Goal: Transaction & Acquisition: Purchase product/service

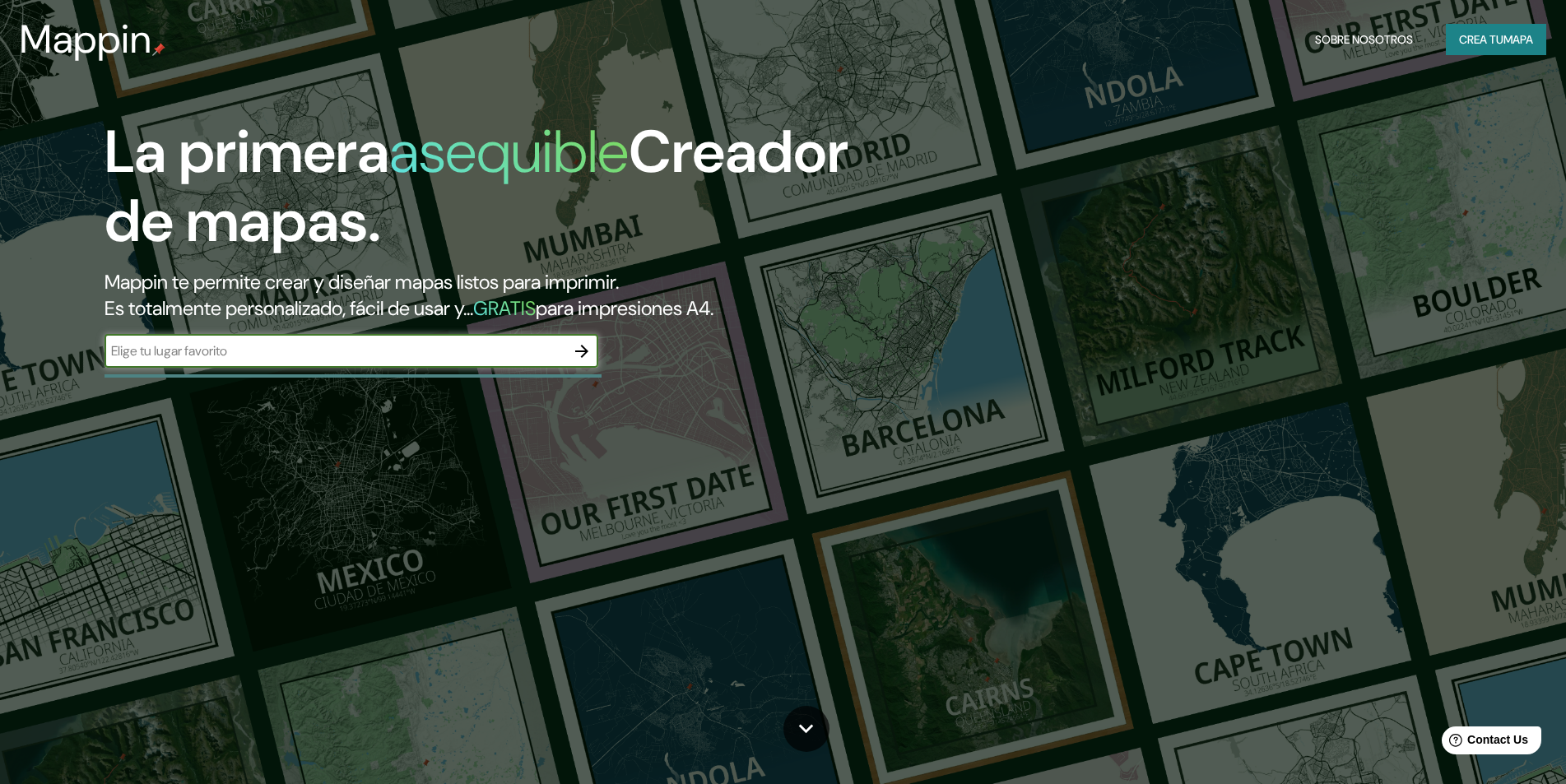
click at [460, 358] on input "text" at bounding box center [336, 351] width 461 height 19
type input "c"
type input "[GEOGRAPHIC_DATA]"
click at [578, 354] on icon "button" at bounding box center [581, 351] width 20 height 20
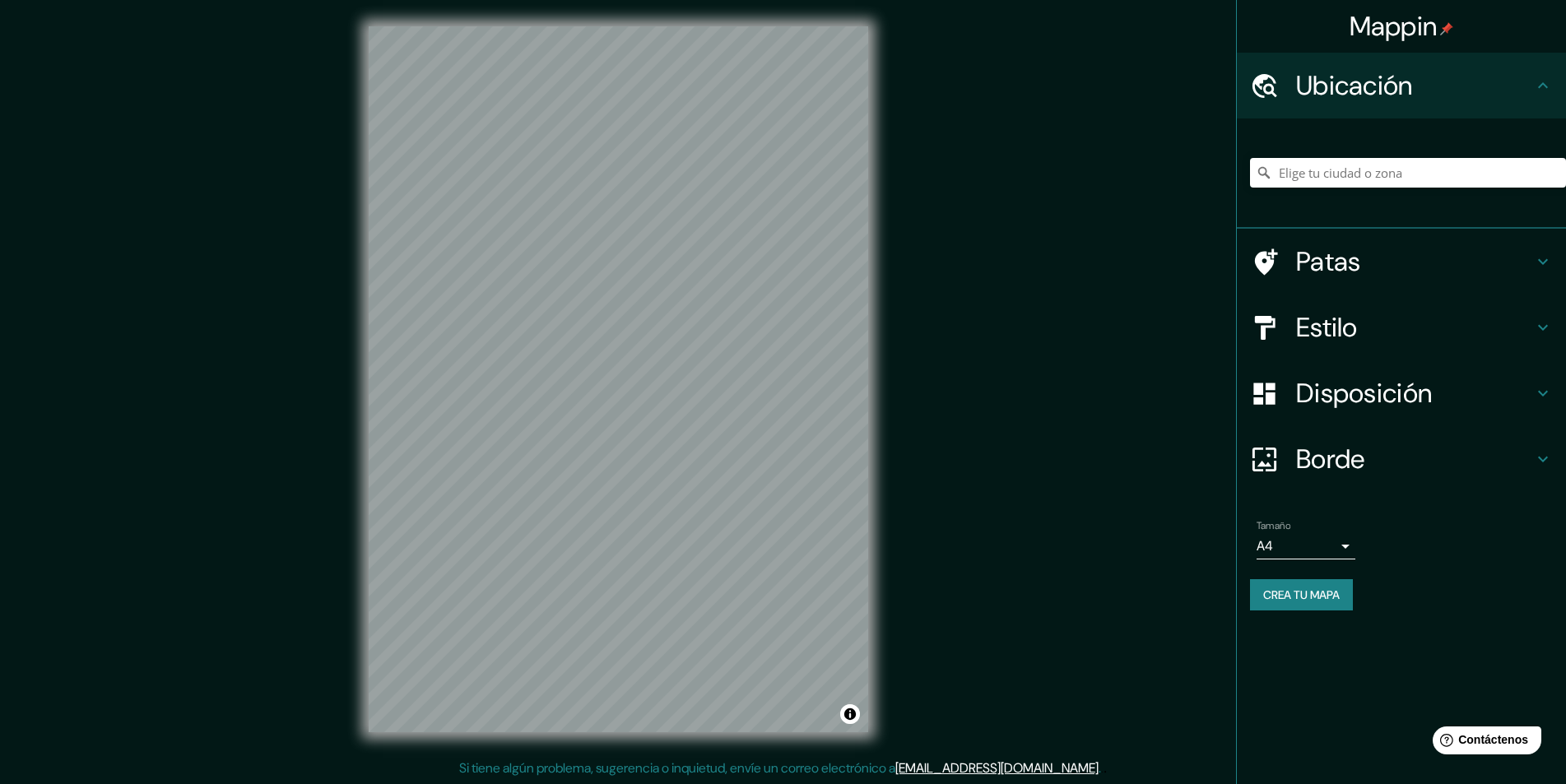
click at [1400, 274] on h4 "Patas" at bounding box center [1414, 261] width 237 height 33
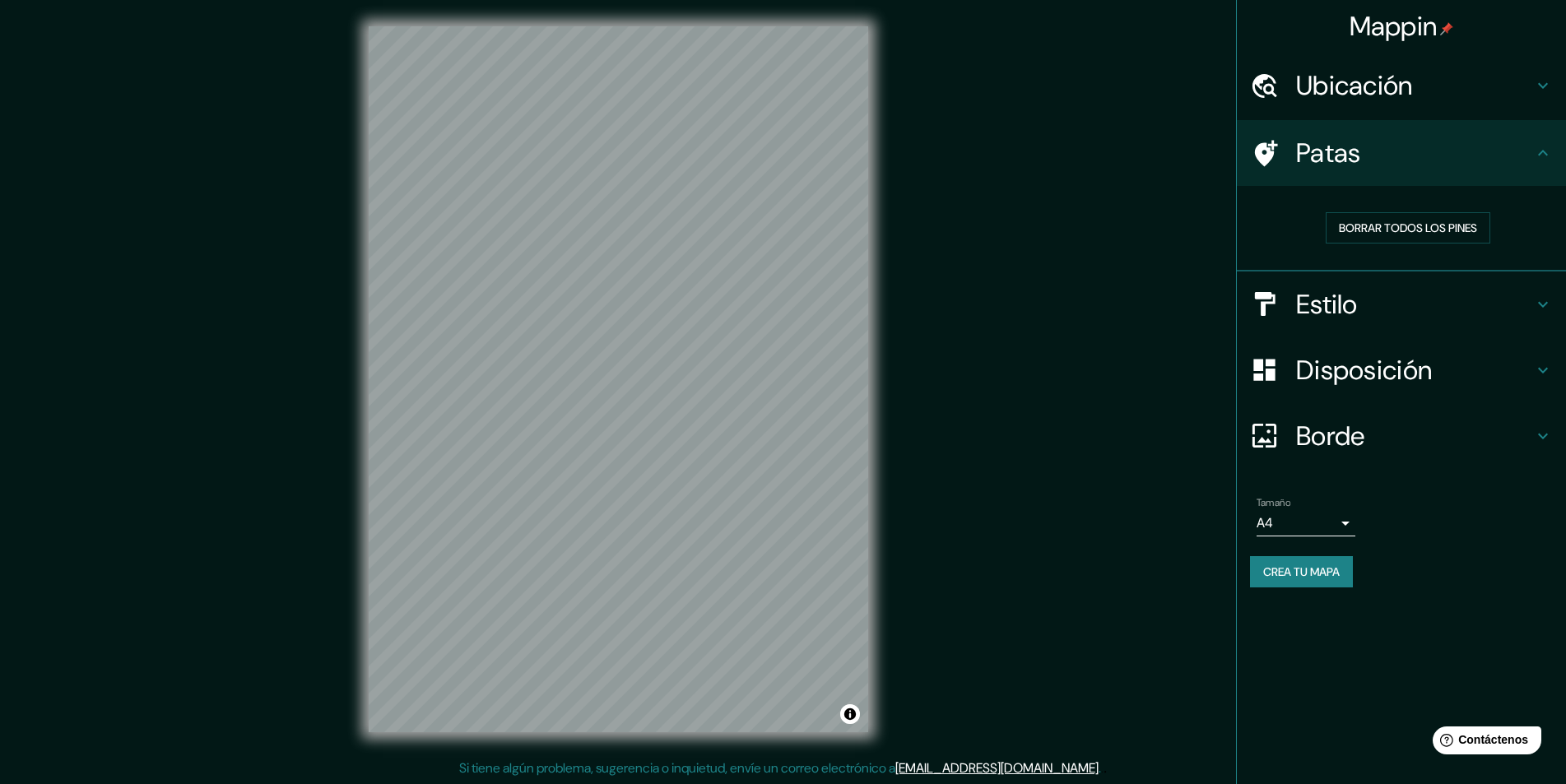
click at [1484, 150] on h4 "Patas" at bounding box center [1414, 152] width 237 height 33
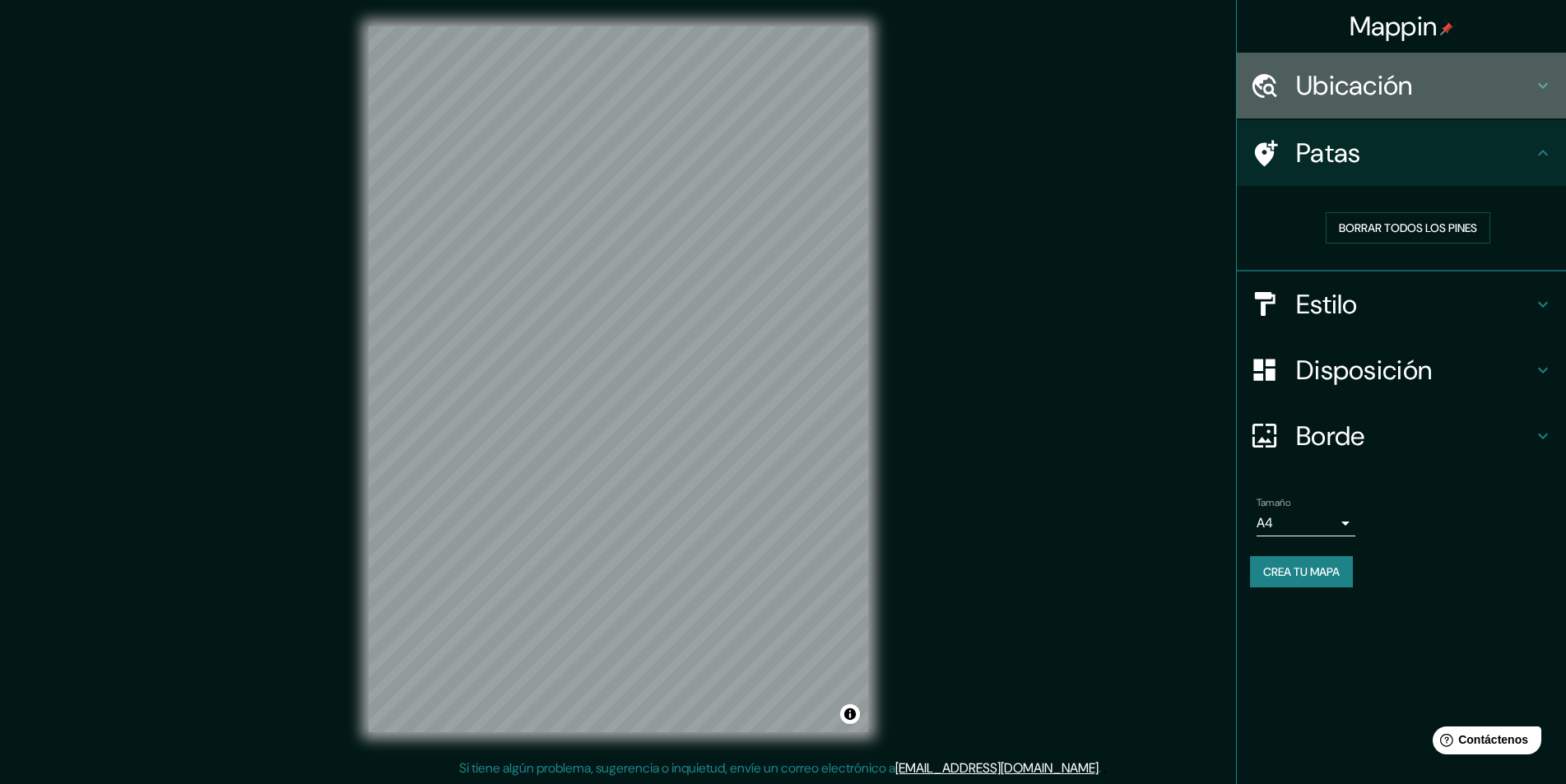
click at [1413, 71] on font "Ubicación" at bounding box center [1354, 86] width 117 height 34
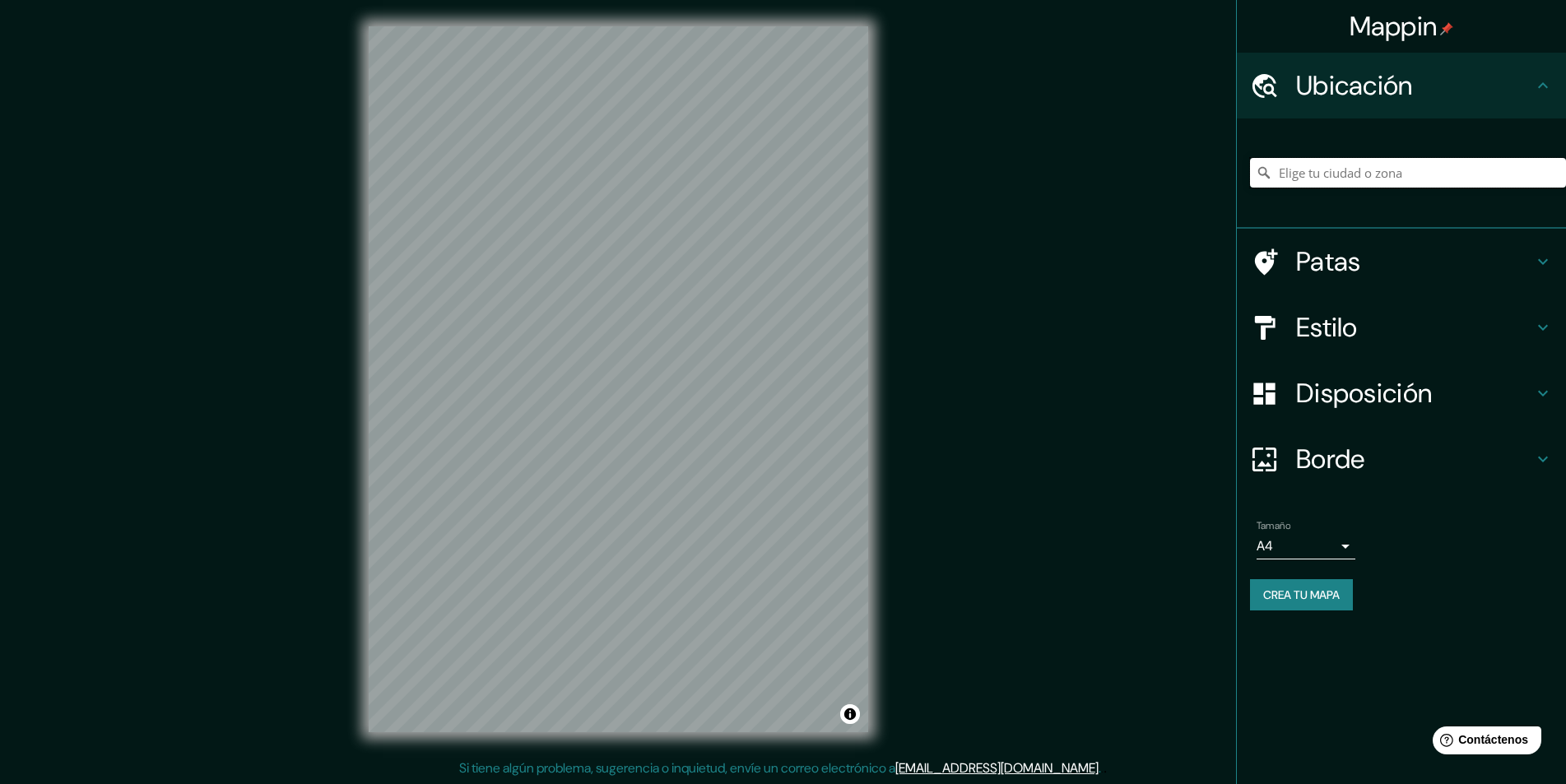
click at [1327, 175] on input "Elige tu ciudad o zona" at bounding box center [1409, 172] width 316 height 30
click at [1346, 164] on input "[GEOGRAPHIC_DATA], [GEOGRAPHIC_DATA], [GEOGRAPHIC_DATA]" at bounding box center [1409, 172] width 316 height 30
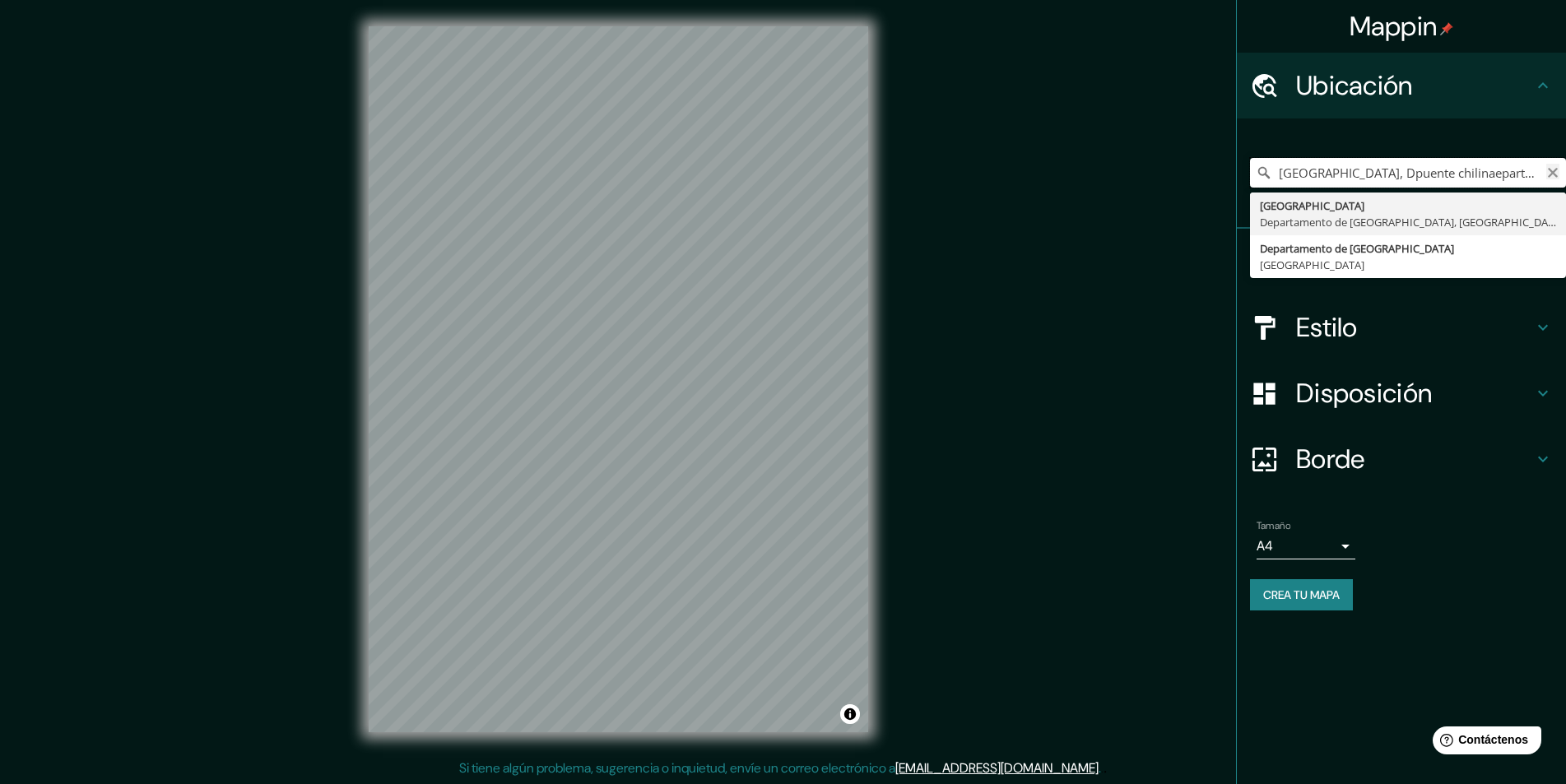
type input "[GEOGRAPHIC_DATA], Dpuente chilinaepartamento de [GEOGRAPHIC_DATA], [GEOGRAPHIC…"
click at [1552, 168] on icon "Claro" at bounding box center [1554, 172] width 13 height 13
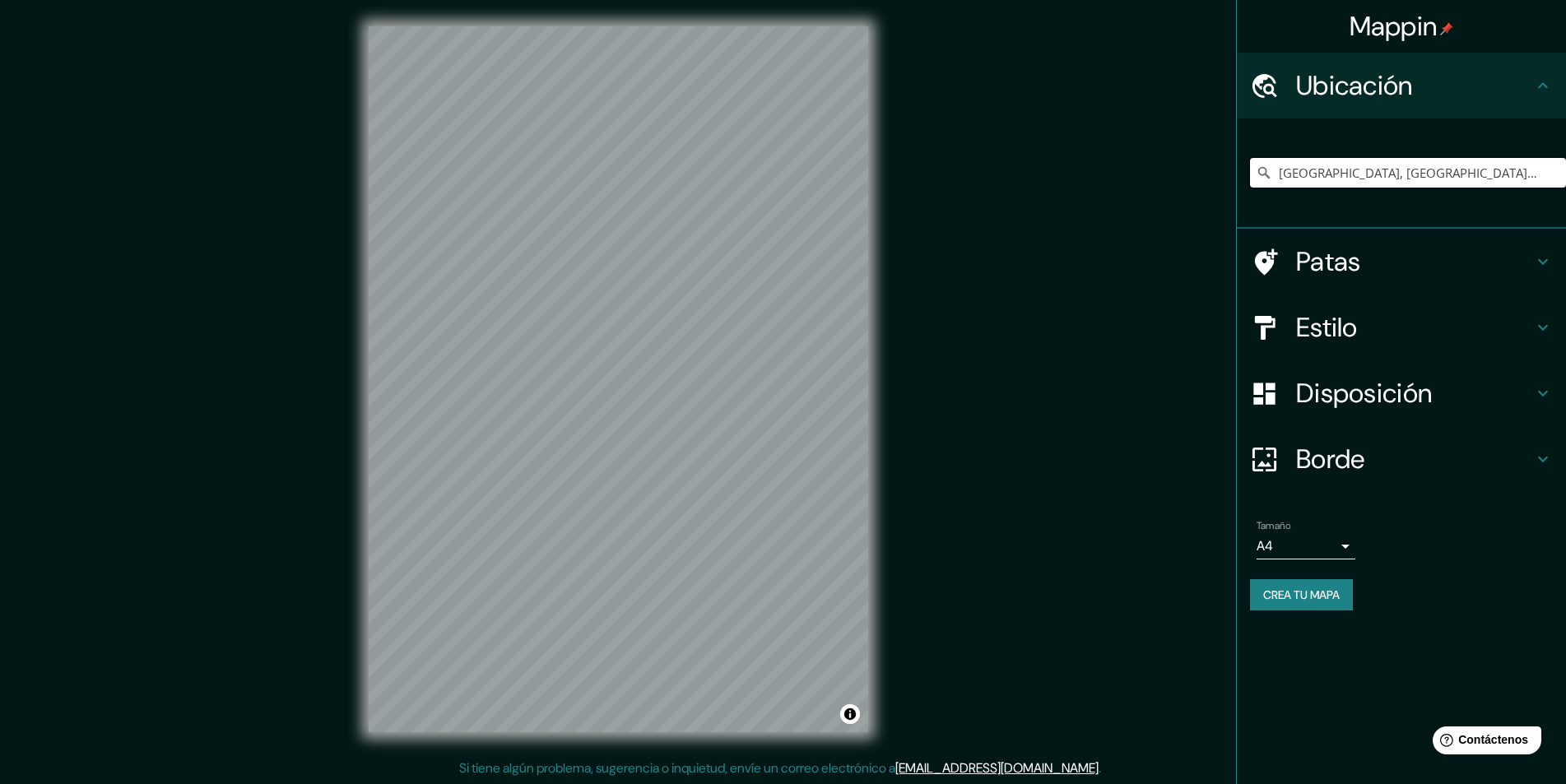
drag, startPoint x: 1548, startPoint y: 179, endPoint x: 1270, endPoint y: 173, distance: 278.1
click at [1270, 173] on div "[GEOGRAPHIC_DATA], [GEOGRAPHIC_DATA], [GEOGRAPHIC_DATA], [GEOGRAPHIC_DATA] de […" at bounding box center [1409, 172] width 316 height 30
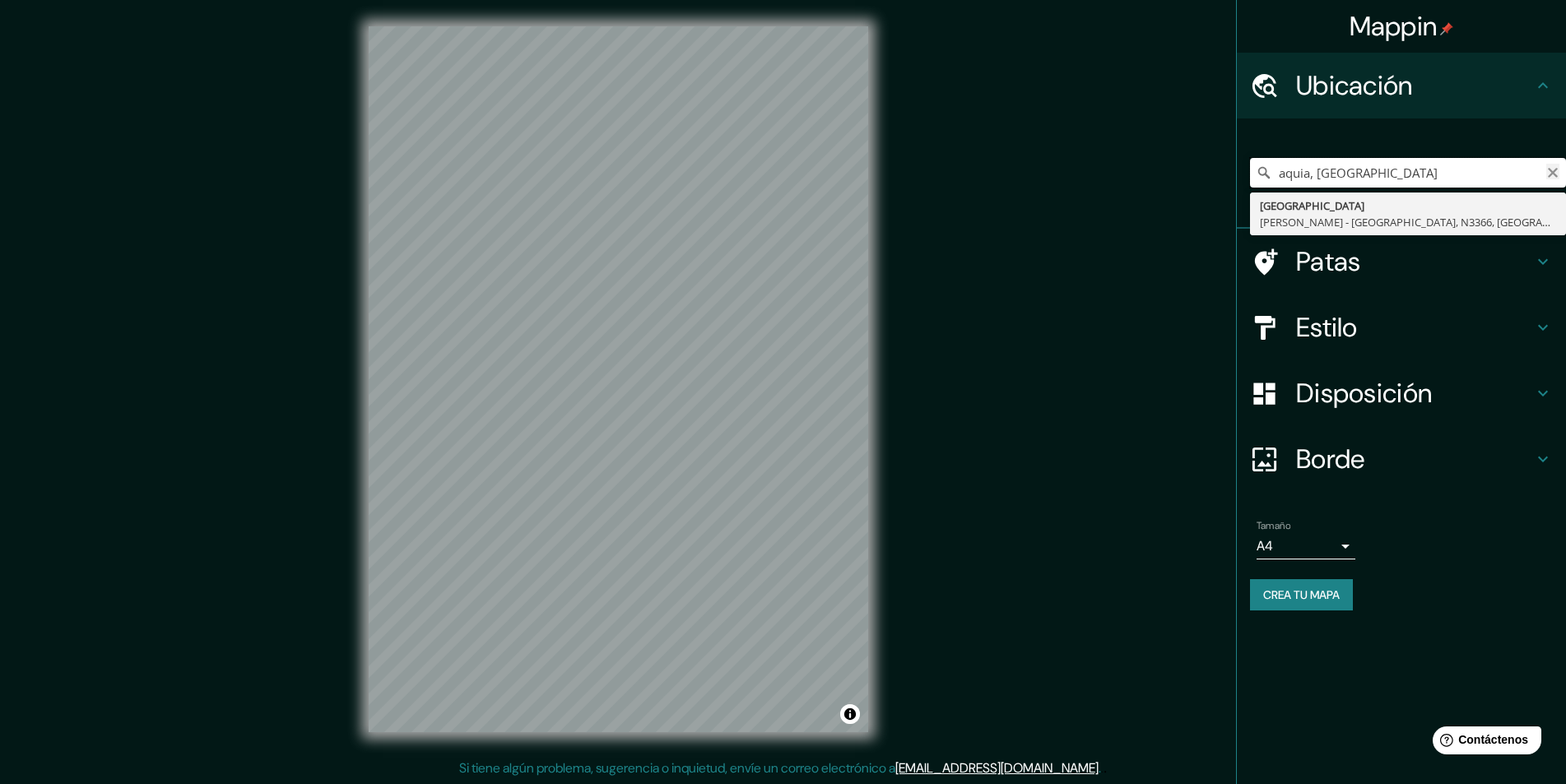
type input "aquia, [GEOGRAPHIC_DATA]"
click at [1556, 178] on icon "Claro" at bounding box center [1554, 172] width 13 height 13
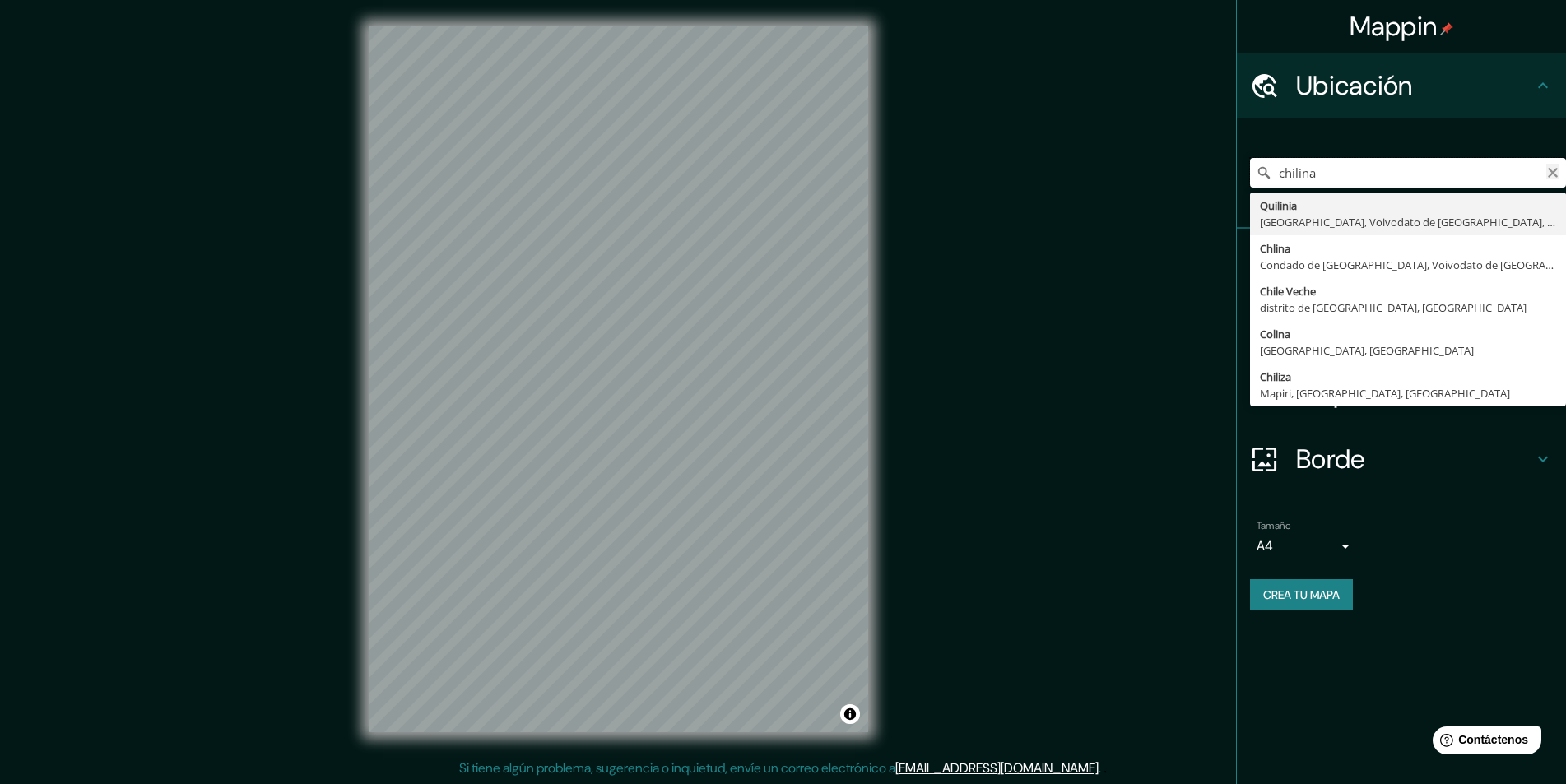
type input "chilina"
click at [1556, 170] on icon "Claro" at bounding box center [1553, 172] width 10 height 10
type input "[GEOGRAPHIC_DATA], [GEOGRAPHIC_DATA], [GEOGRAPHIC_DATA]"
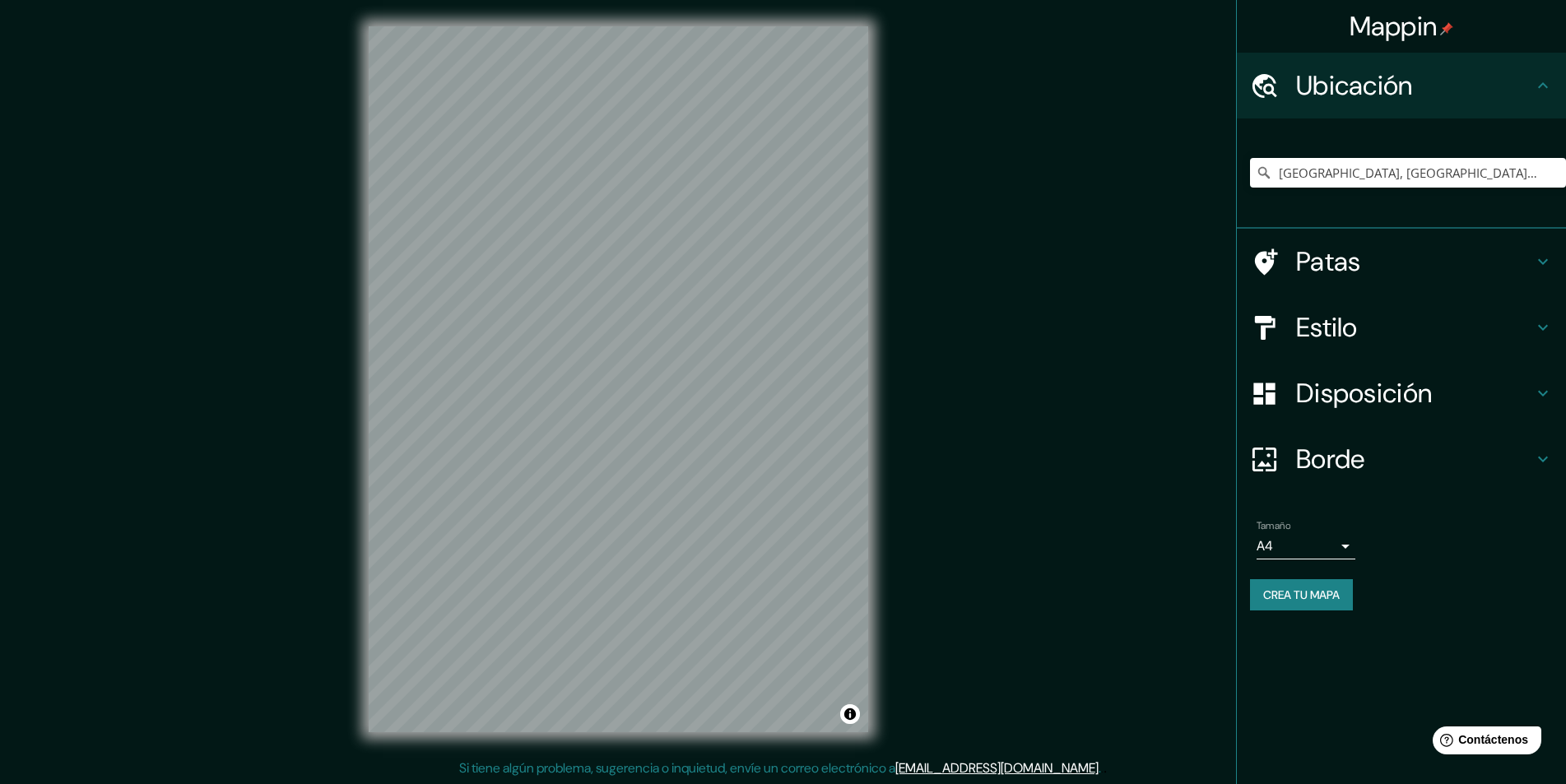
click at [1434, 322] on h4 "Estilo" at bounding box center [1414, 327] width 237 height 33
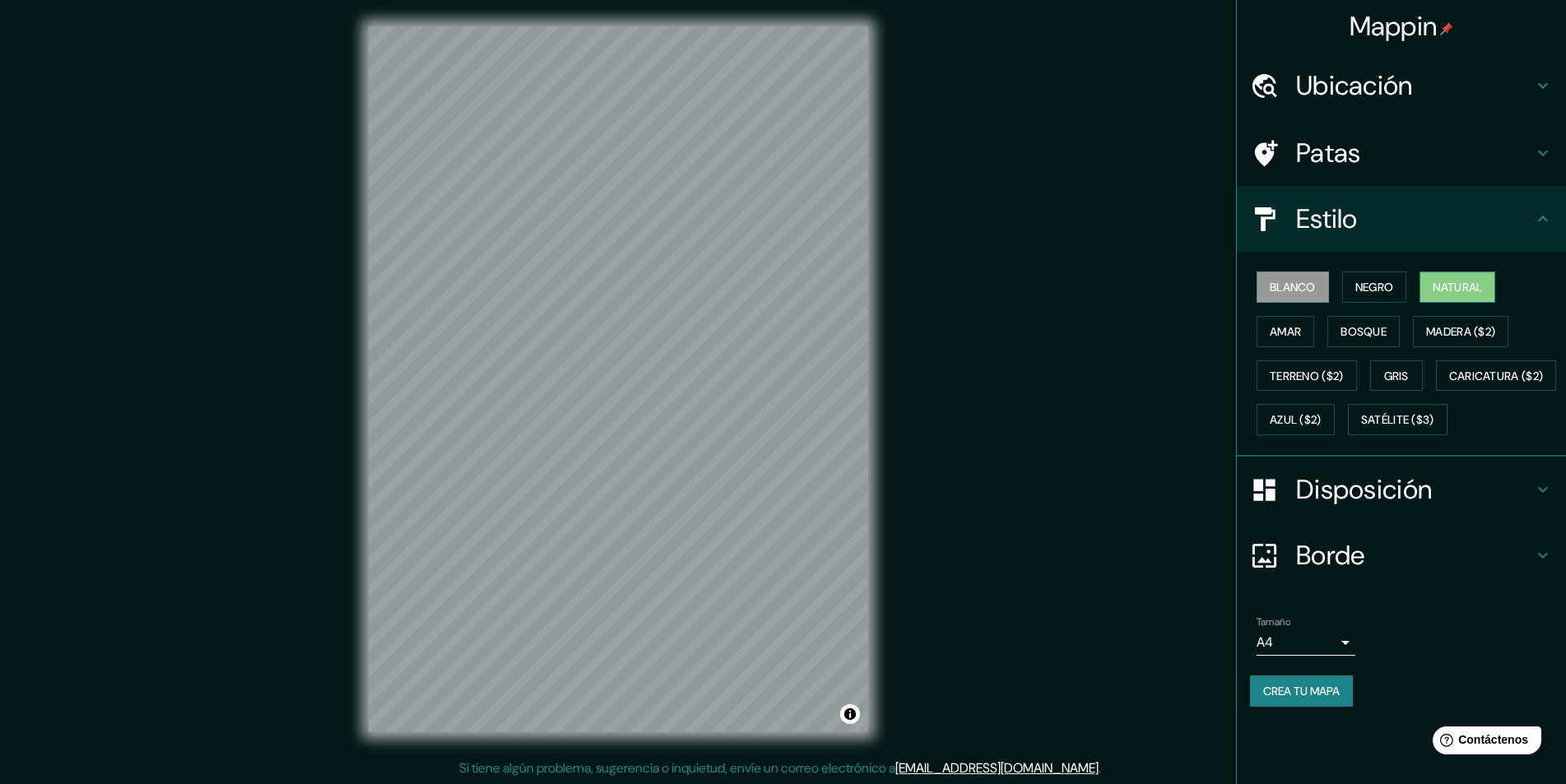
click at [1450, 288] on font "Natural" at bounding box center [1458, 288] width 50 height 15
click at [1300, 330] on font "Amar" at bounding box center [1286, 332] width 31 height 15
click at [1340, 332] on button "Bosque" at bounding box center [1364, 332] width 72 height 31
click at [1443, 326] on font "Madera ($2)" at bounding box center [1461, 332] width 70 height 15
click at [1452, 274] on button "Natural" at bounding box center [1457, 287] width 75 height 31
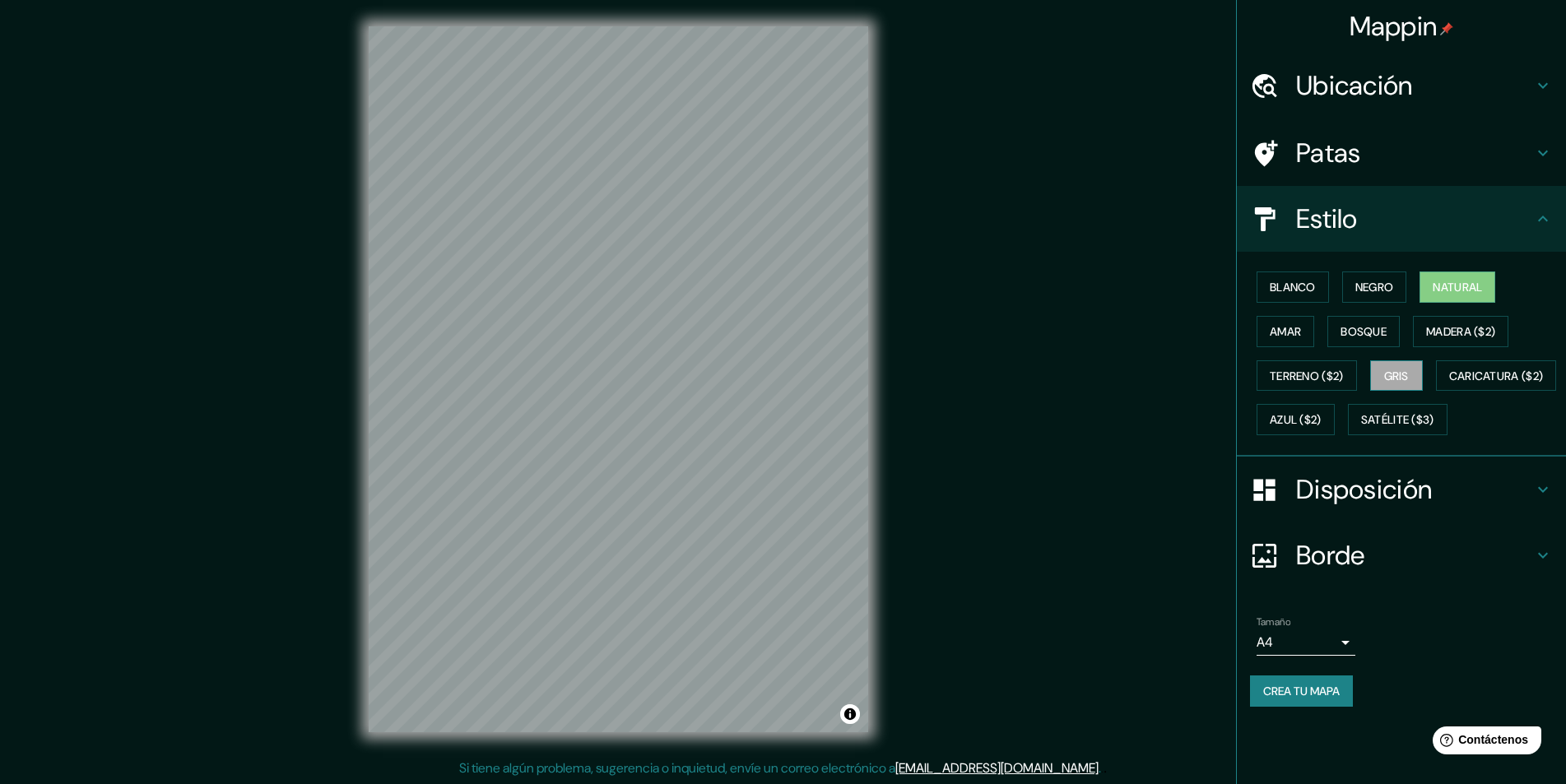
click at [1398, 372] on font "Gris" at bounding box center [1397, 376] width 25 height 15
click at [1457, 297] on font "Natural" at bounding box center [1458, 287] width 50 height 21
click at [1304, 293] on font "Blanco" at bounding box center [1293, 288] width 46 height 15
click at [1416, 281] on div "Blanco Negro Natural Amar Bosque Madera ($2) Terreno ($2) Gris Caricatura ($2) …" at bounding box center [1409, 353] width 316 height 177
click at [1434, 286] on button "Natural" at bounding box center [1457, 287] width 75 height 31
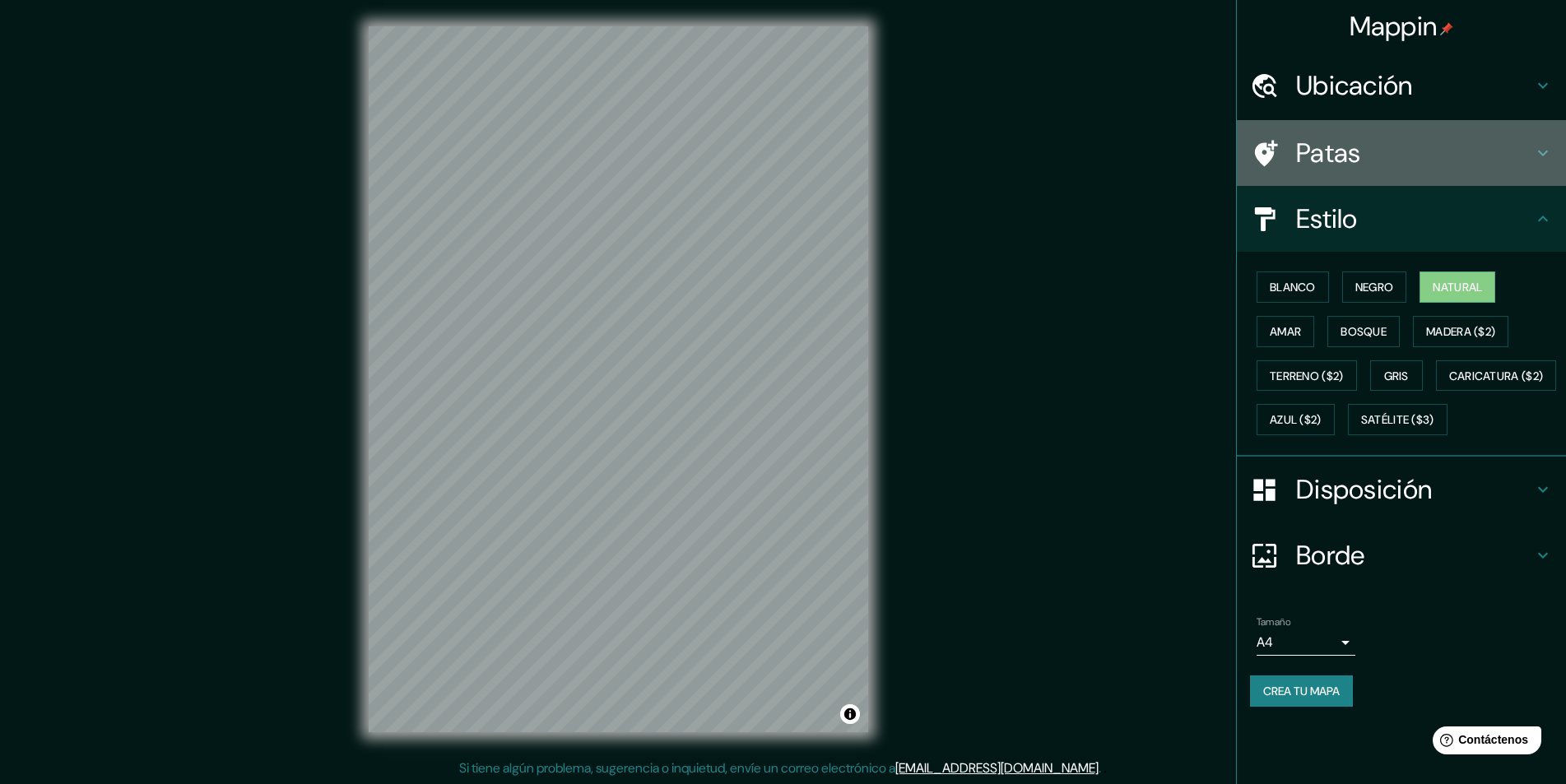
click at [1380, 167] on h4 "Patas" at bounding box center [1414, 152] width 237 height 33
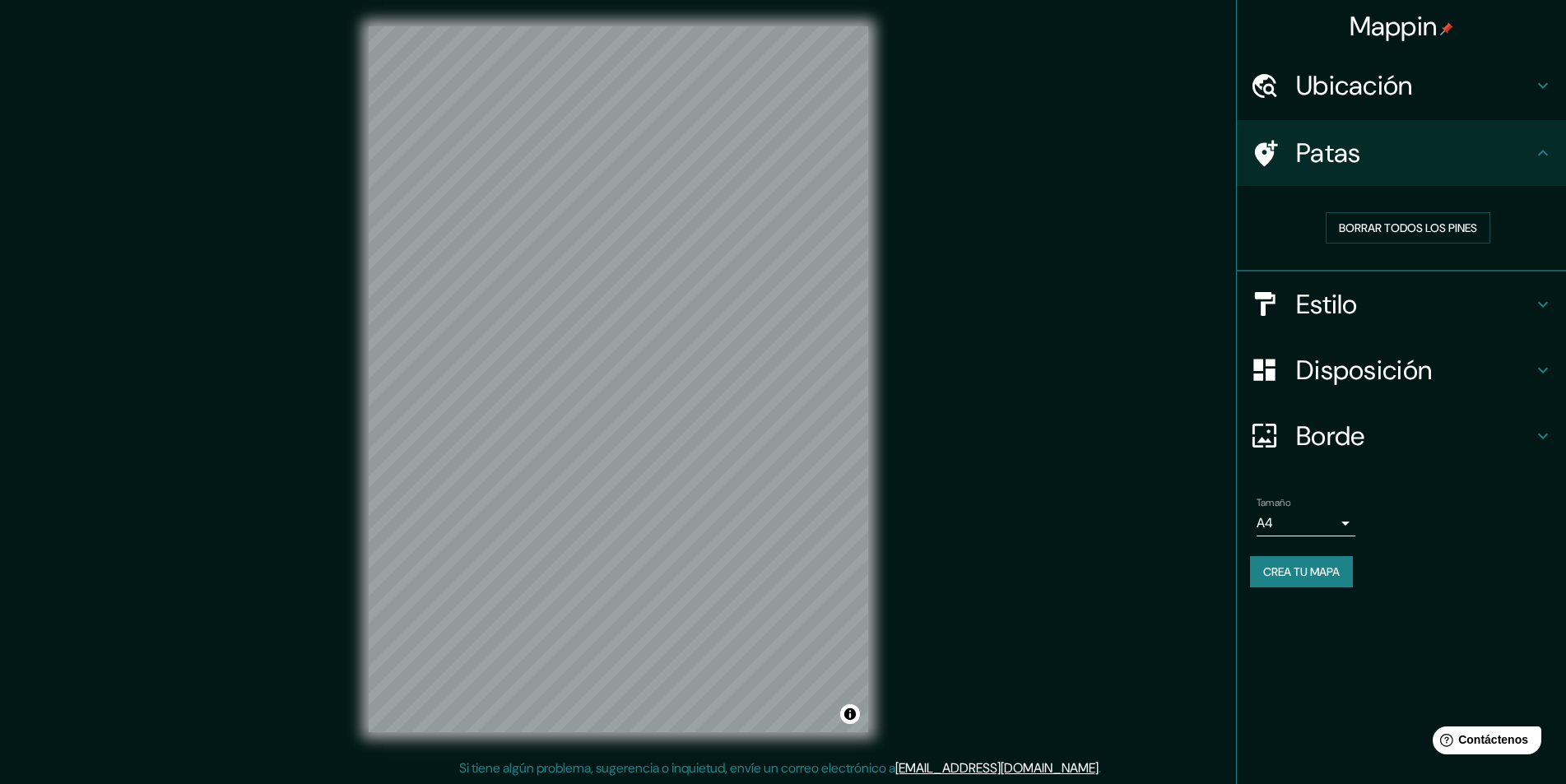
click at [1453, 163] on h4 "Patas" at bounding box center [1414, 152] width 237 height 33
click at [1367, 389] on div "Disposición" at bounding box center [1401, 370] width 329 height 66
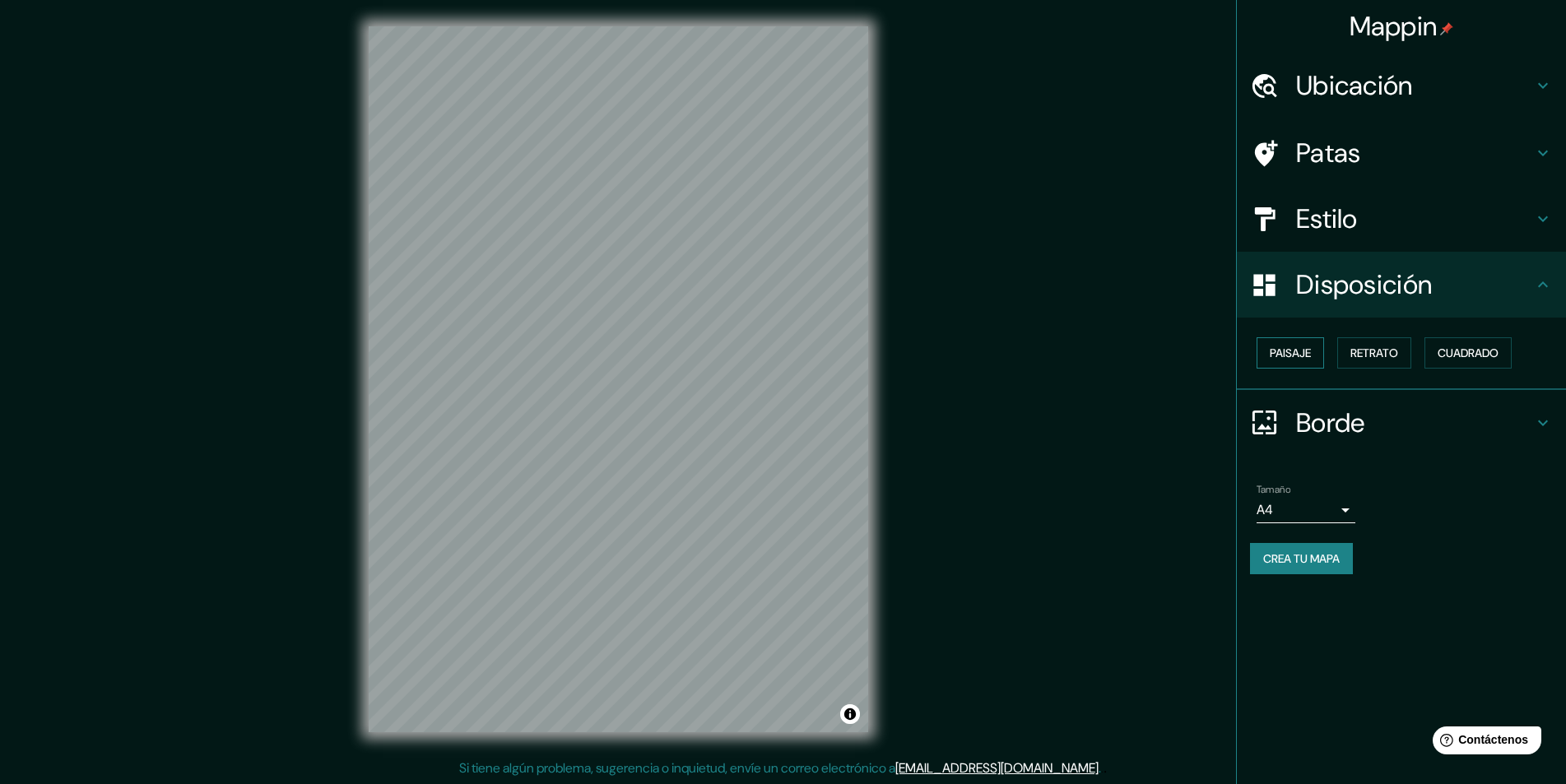
click at [1282, 343] on font "Paisaje" at bounding box center [1291, 352] width 41 height 21
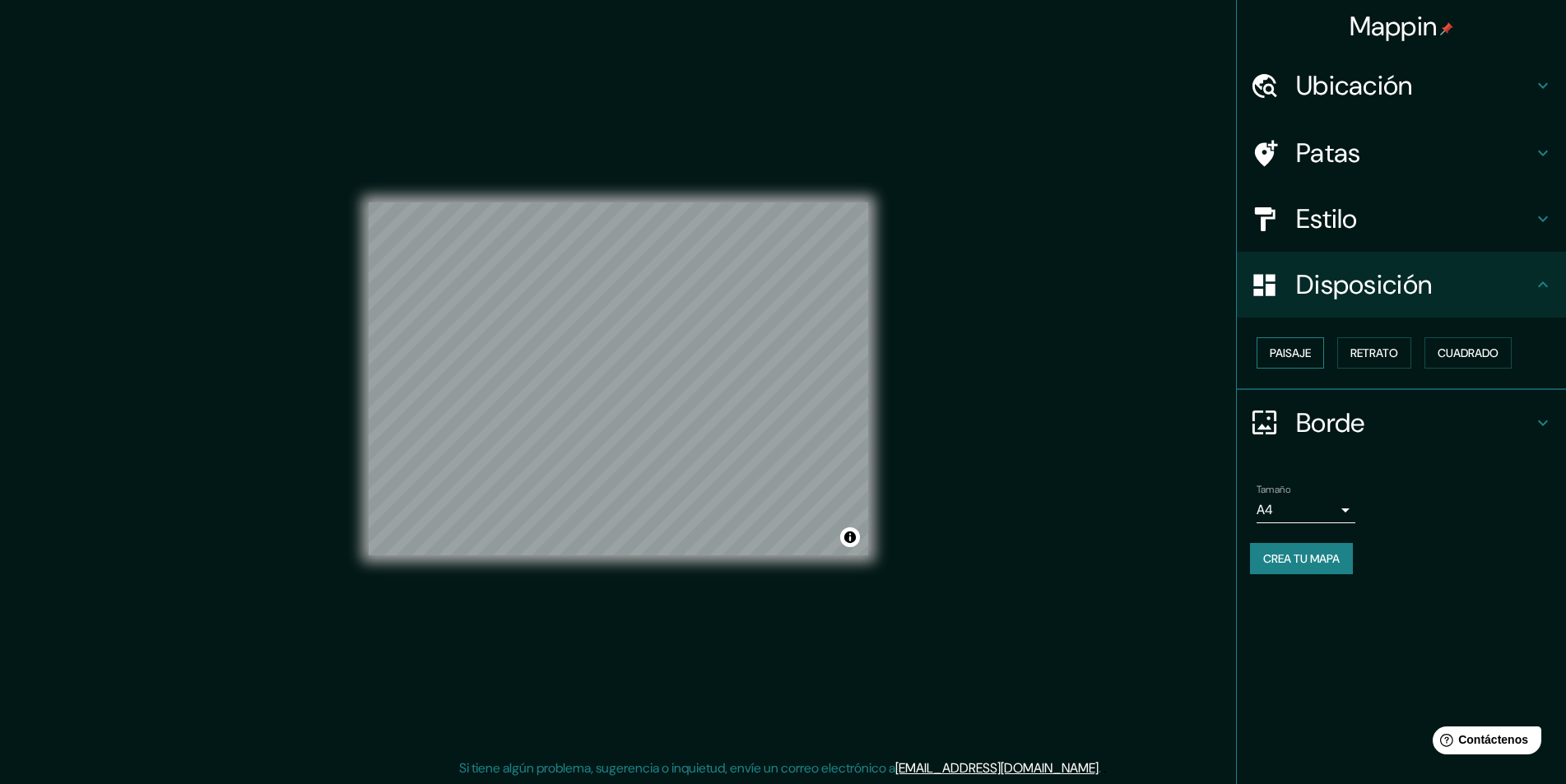
click at [1282, 343] on font "Paisaje" at bounding box center [1291, 352] width 41 height 21
click at [1407, 358] on button "Retrato" at bounding box center [1374, 352] width 74 height 31
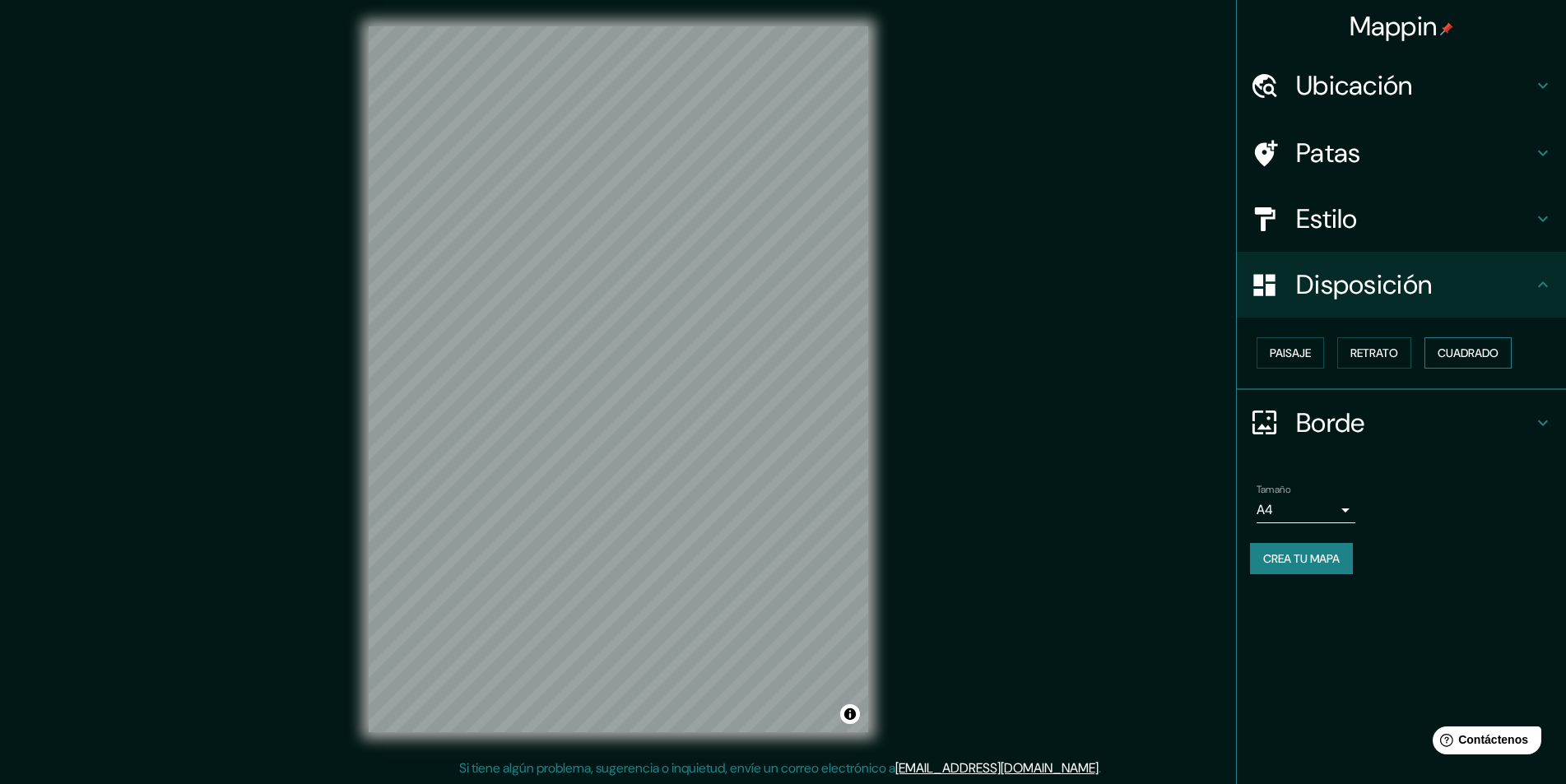
click at [1465, 344] on font "Cuadrado" at bounding box center [1469, 352] width 61 height 21
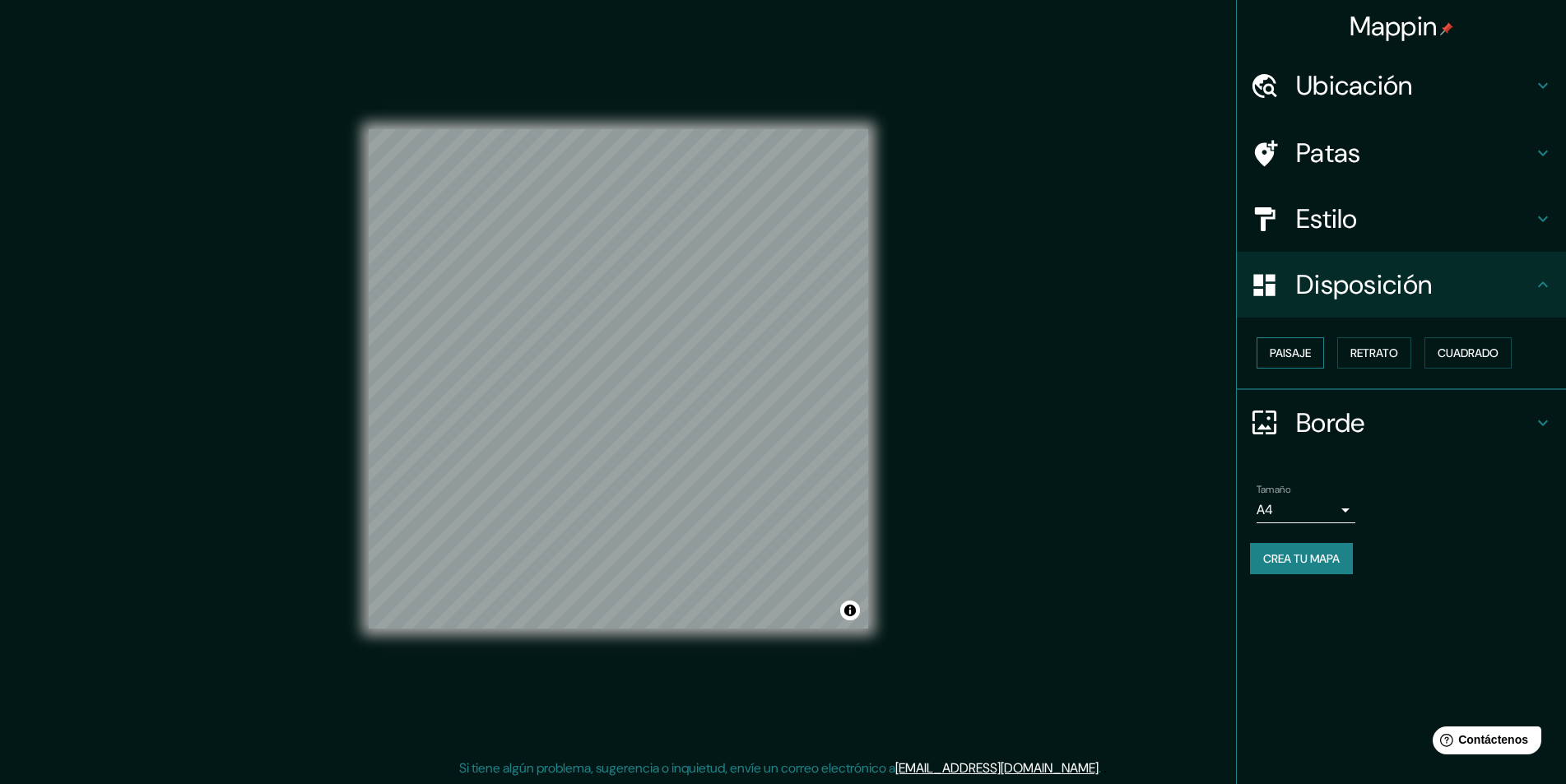
click at [1292, 351] on font "Paisaje" at bounding box center [1291, 353] width 41 height 15
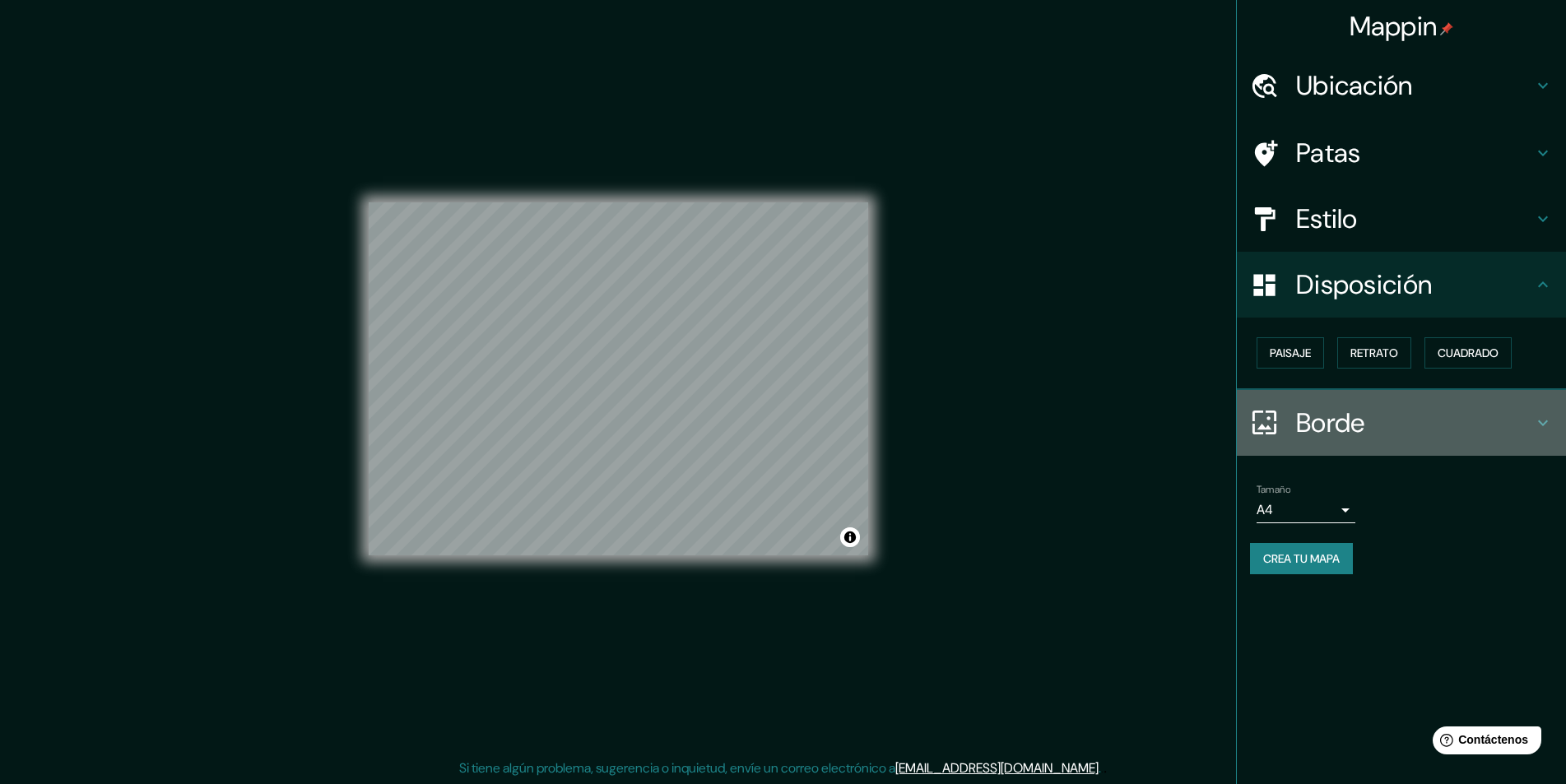
click at [1312, 425] on font "Borde" at bounding box center [1331, 423] width 70 height 34
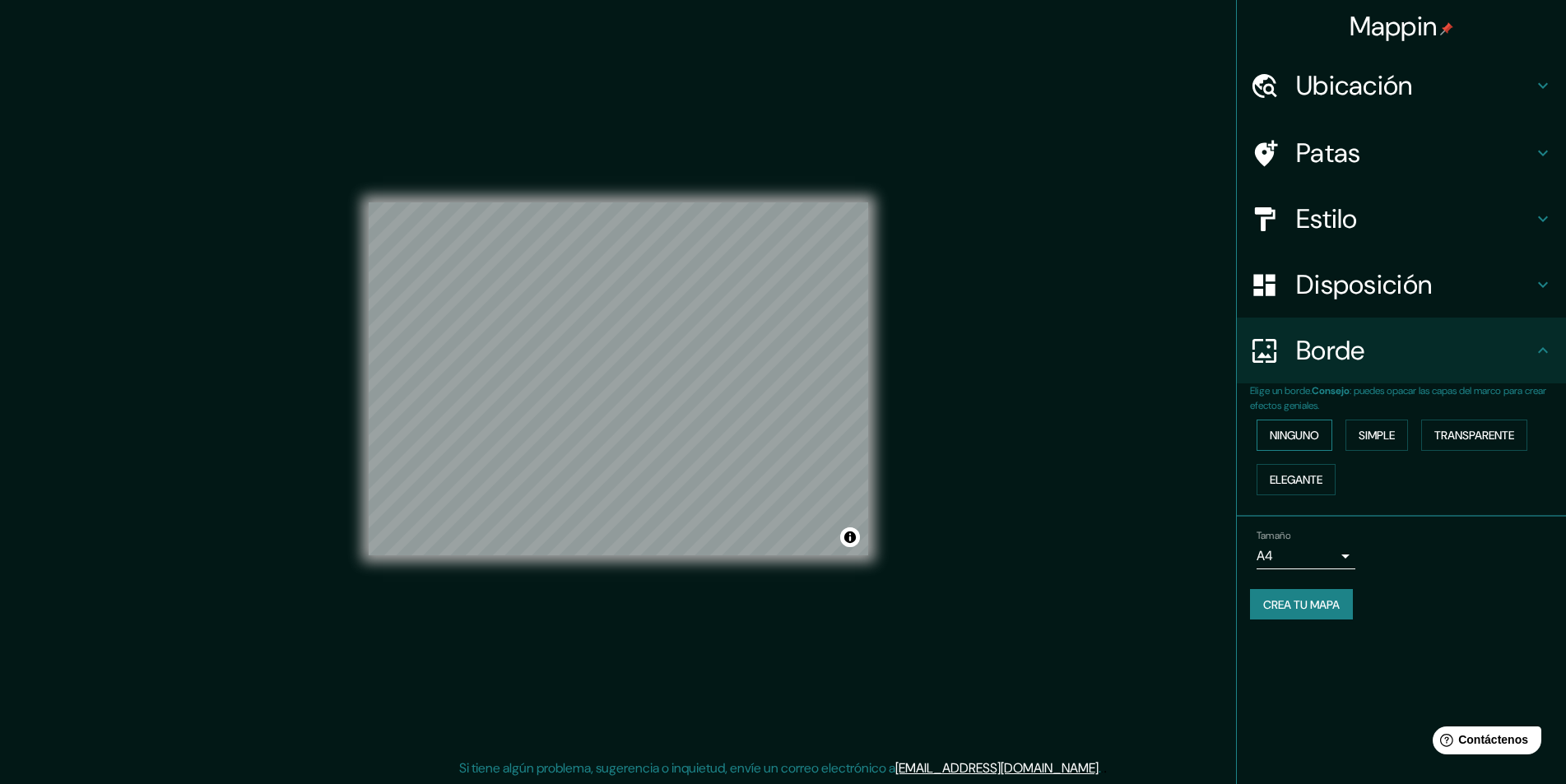
click at [1314, 434] on font "Ninguno" at bounding box center [1295, 435] width 50 height 15
click at [1373, 434] on font "Simple" at bounding box center [1377, 435] width 36 height 15
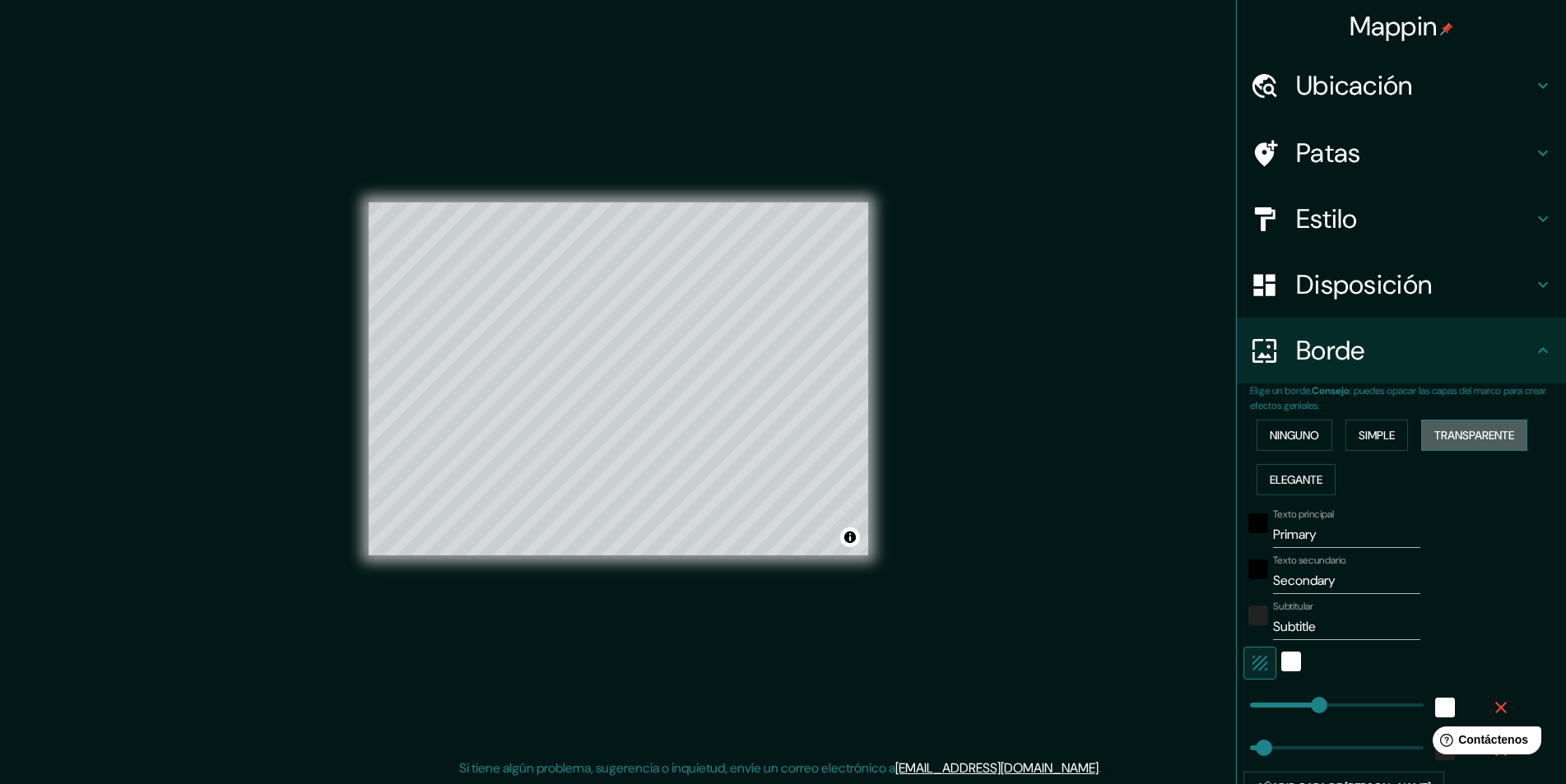
click at [1445, 432] on font "Transparente" at bounding box center [1474, 435] width 80 height 15
click at [1294, 479] on font "Elegante" at bounding box center [1296, 480] width 52 height 15
click at [1357, 420] on button "Simple" at bounding box center [1377, 434] width 63 height 31
click at [1289, 418] on div "Ninguno Simple Transparente Elegante" at bounding box center [1409, 457] width 316 height 89
click at [1282, 429] on font "Ninguno" at bounding box center [1295, 435] width 50 height 15
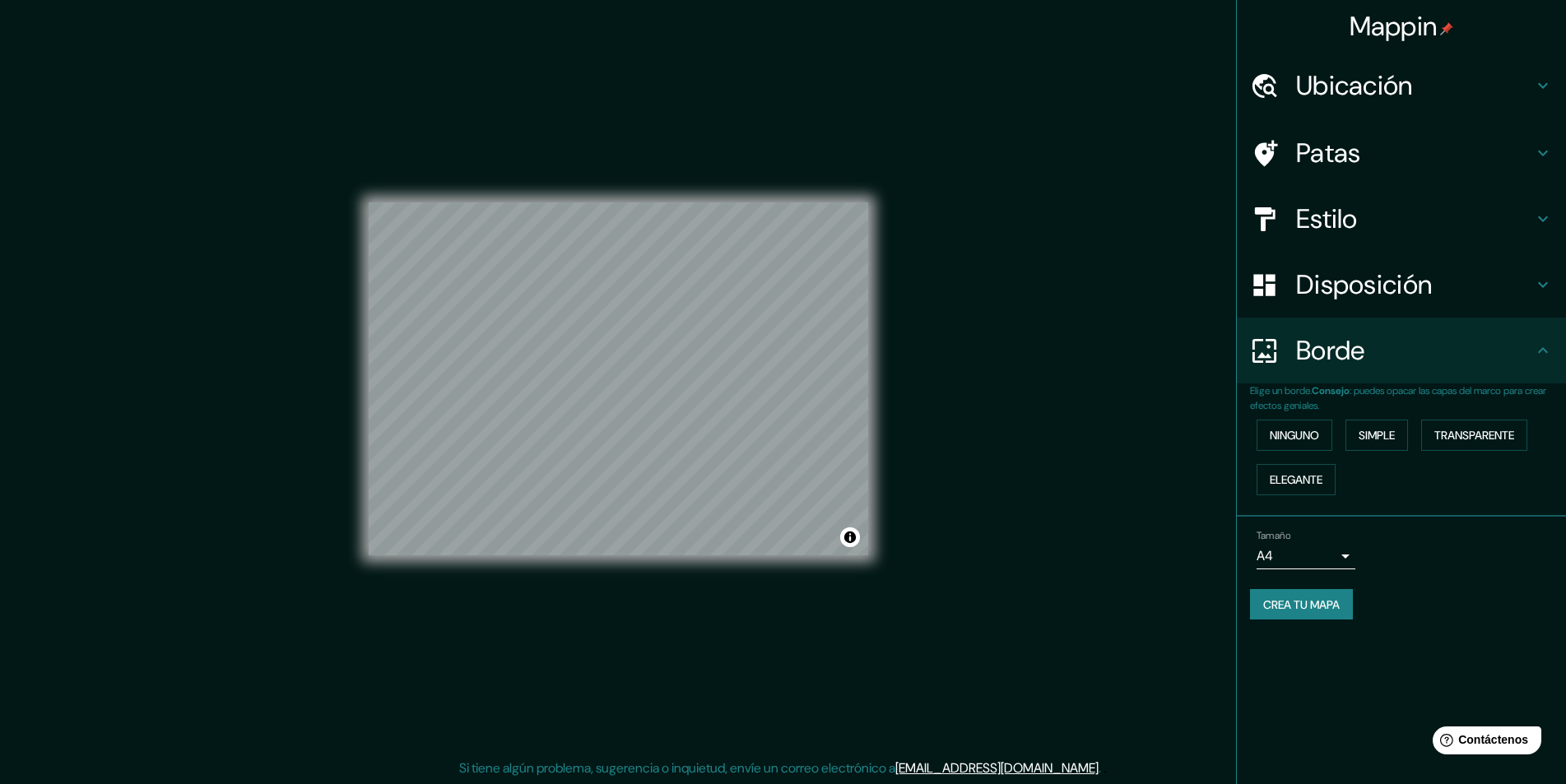
scroll to position [1, 0]
